Goal: Check status: Check status

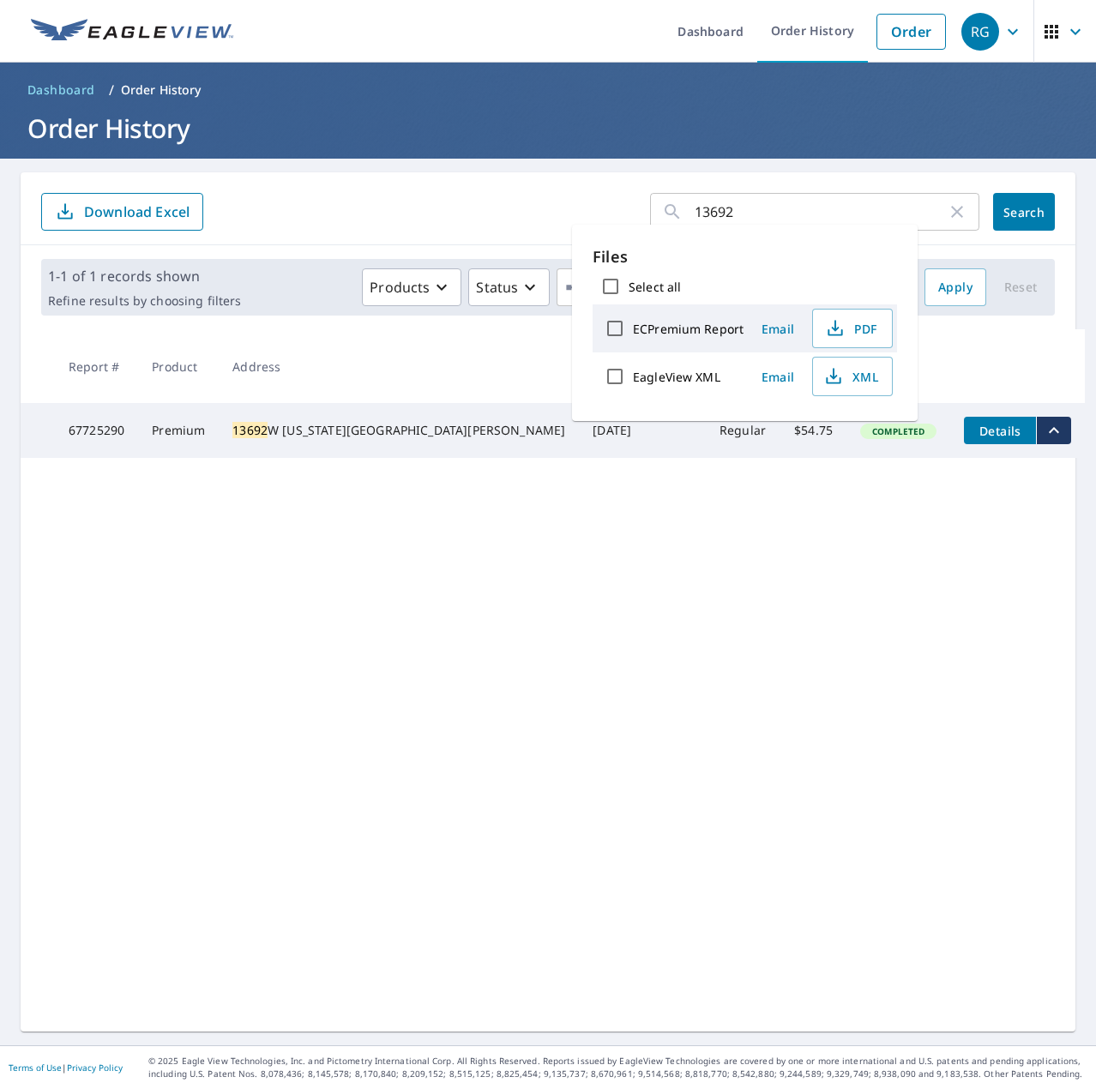
click at [754, 205] on input "13692" at bounding box center [820, 212] width 252 height 48
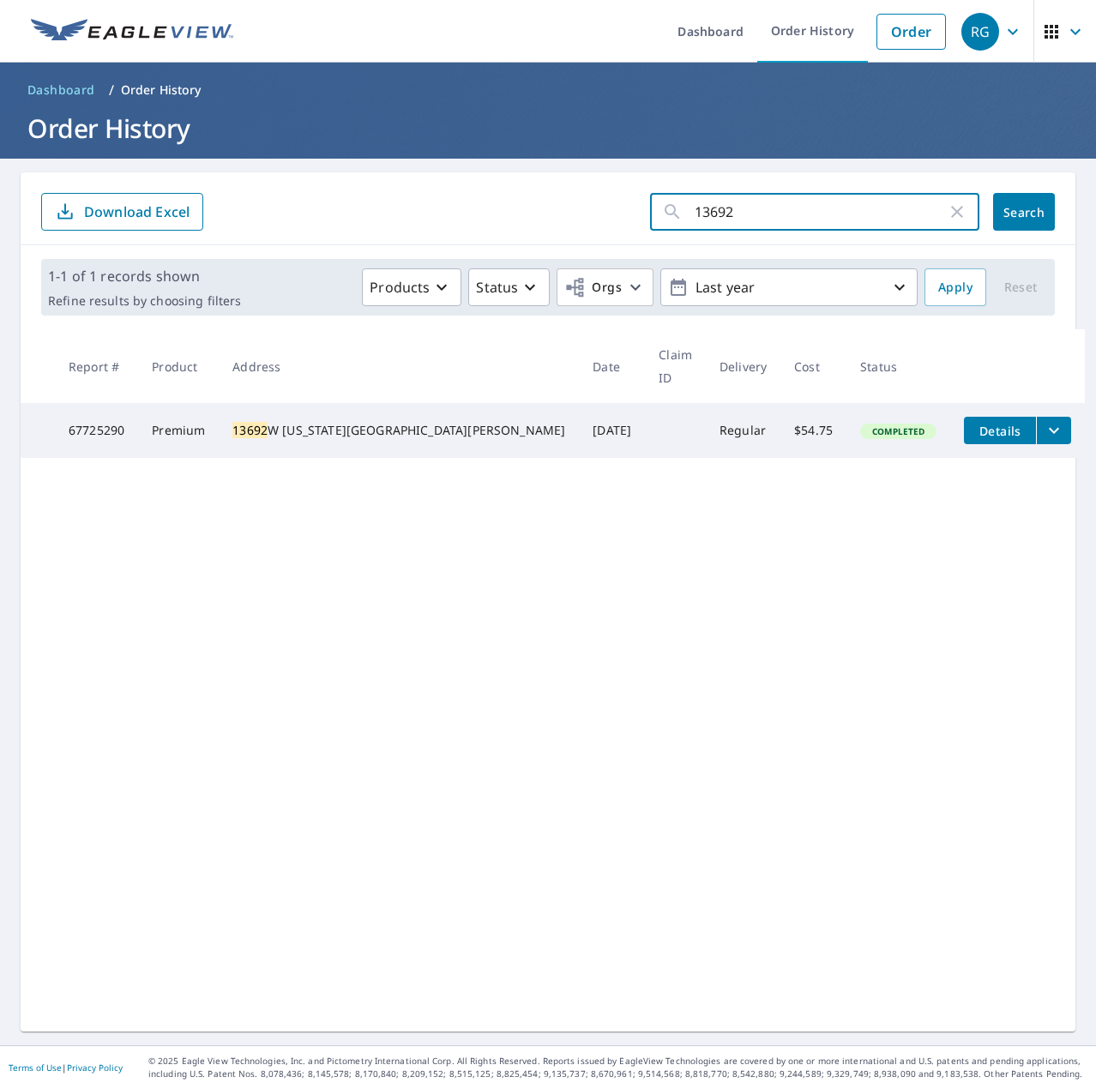
click at [754, 204] on input "13692" at bounding box center [820, 212] width 252 height 48
type input "805"
click button "Search" at bounding box center [1024, 212] width 62 height 38
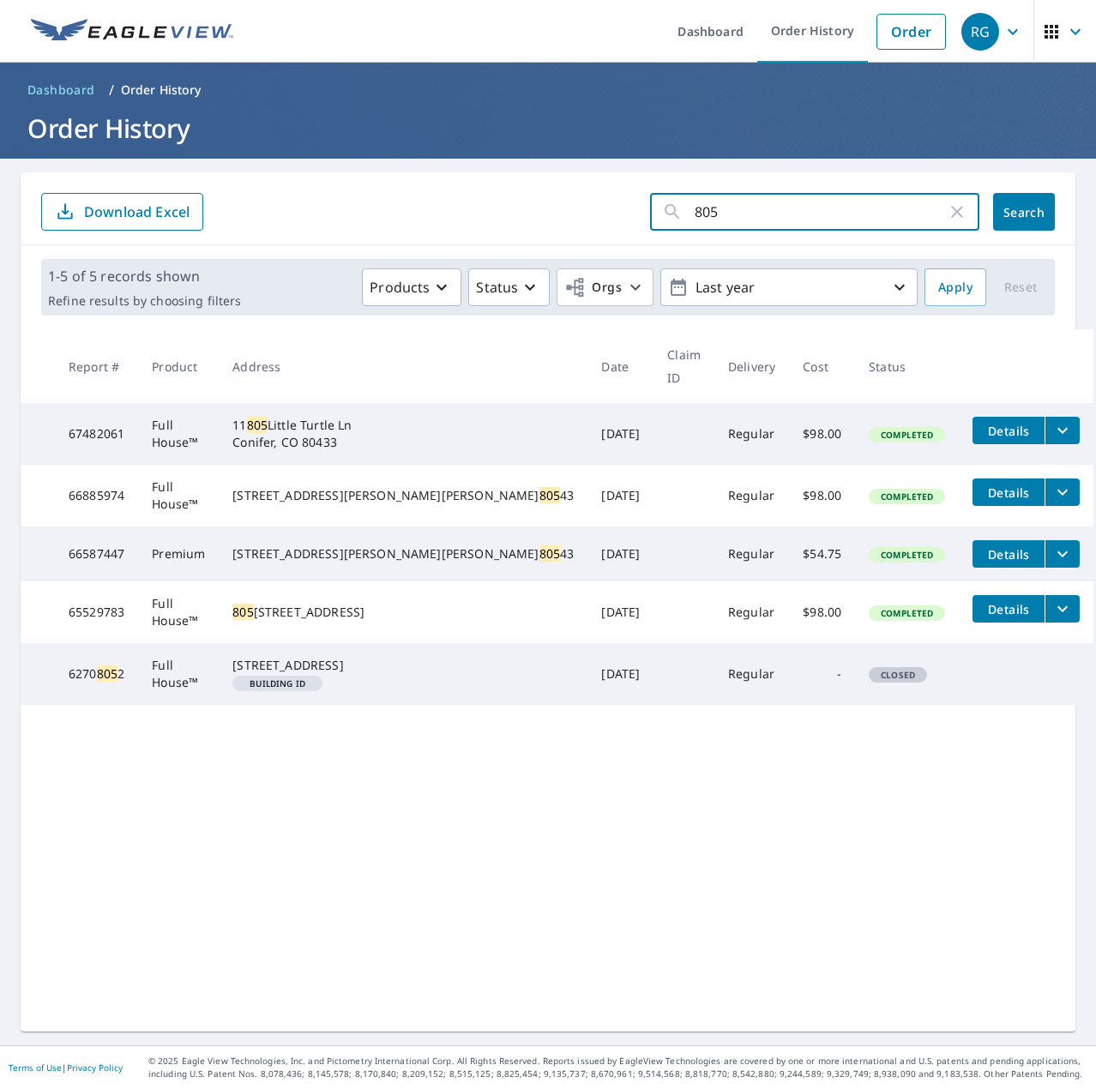
click at [772, 202] on input "805" at bounding box center [820, 212] width 252 height 48
type input "cheyenne"
click button "Search" at bounding box center [1024, 212] width 62 height 38
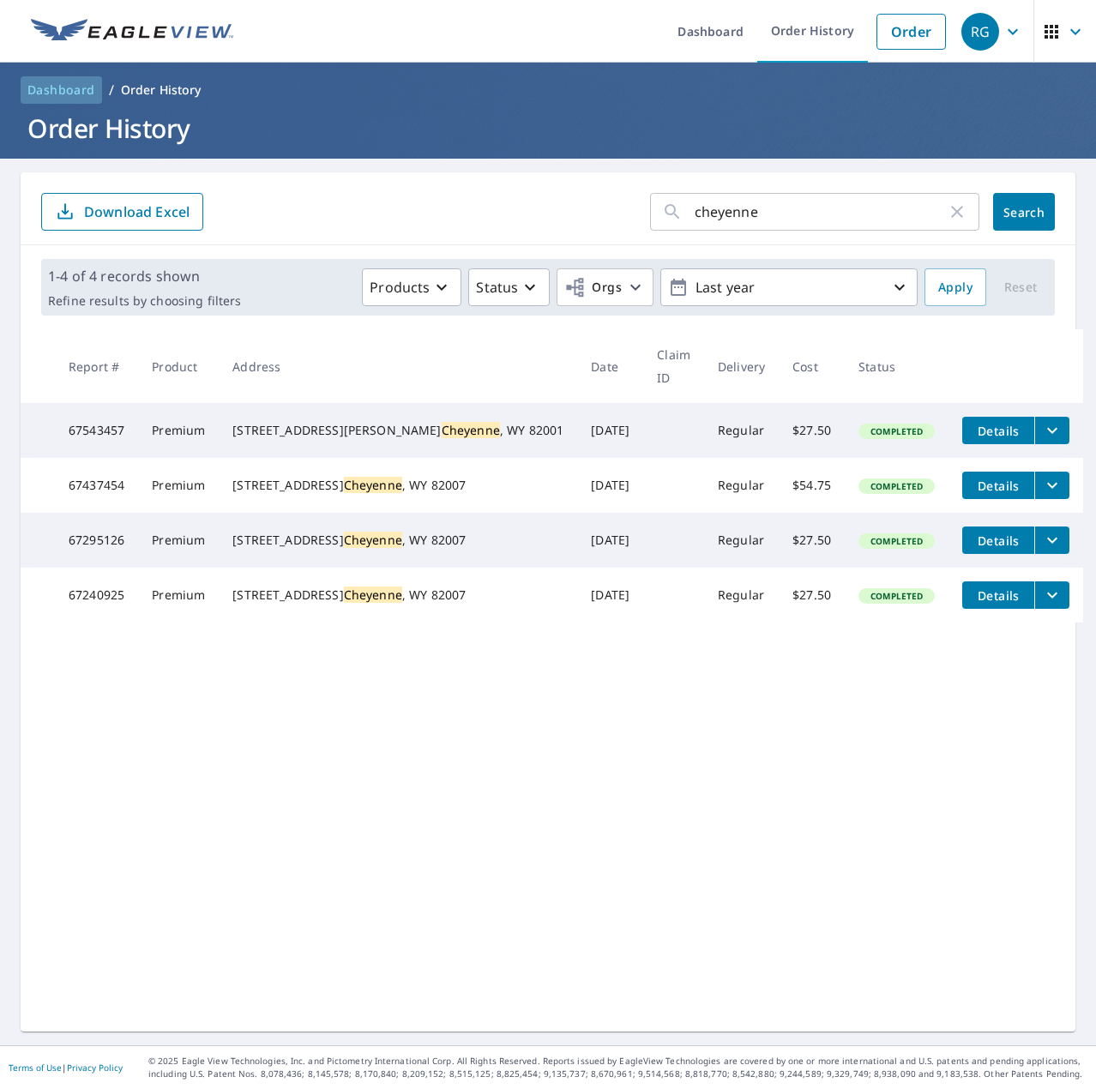
click at [73, 92] on span "Dashboard" at bounding box center [61, 89] width 68 height 17
